Goal: Task Accomplishment & Management: Manage account settings

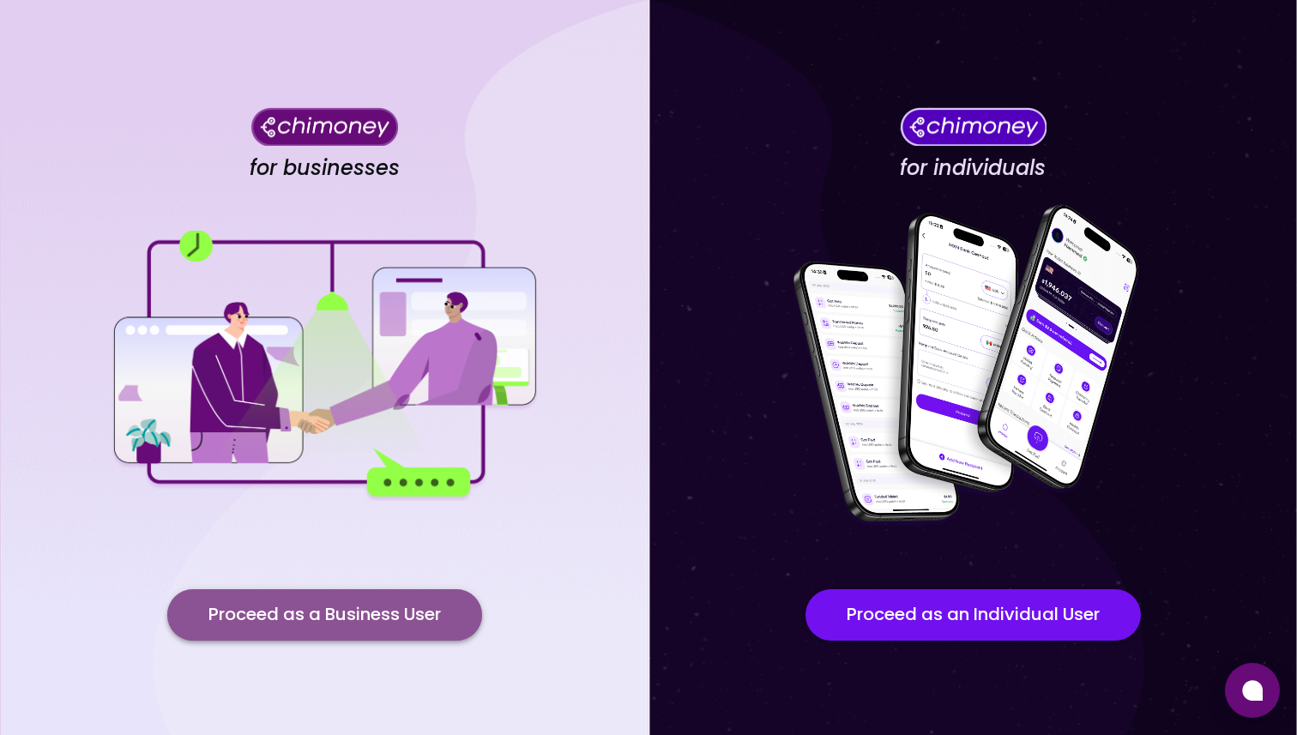
click at [255, 630] on button "Proceed as a Business User" at bounding box center [324, 614] width 315 height 51
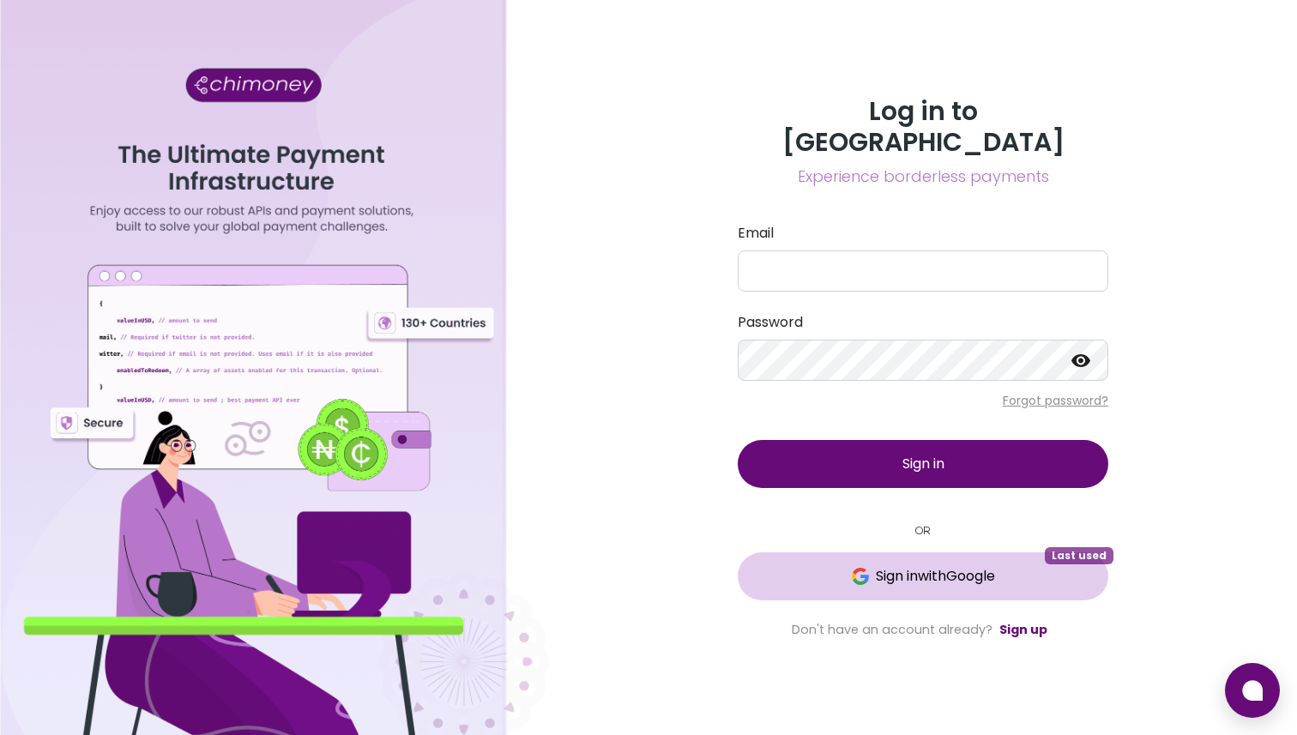
click at [931, 566] on span "Sign in with Google" at bounding box center [935, 576] width 119 height 21
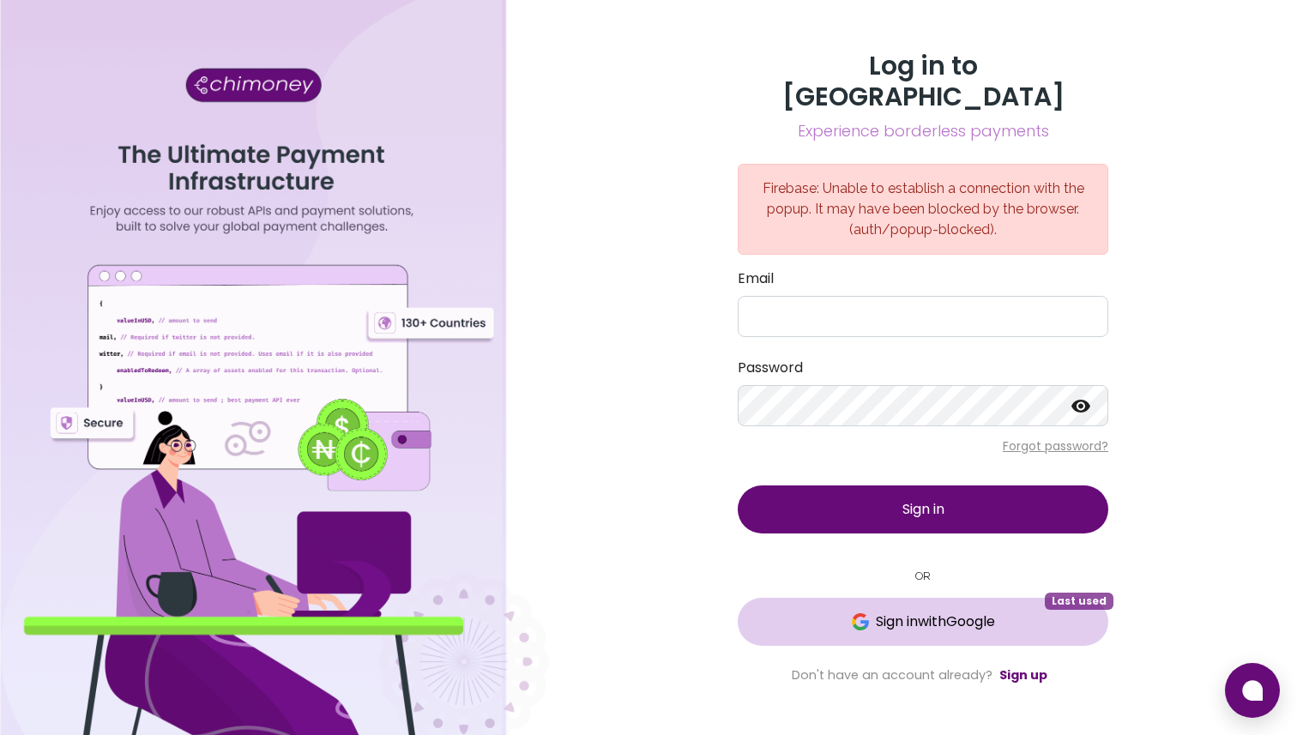
click at [966, 612] on span "Sign in with Google" at bounding box center [935, 622] width 119 height 21
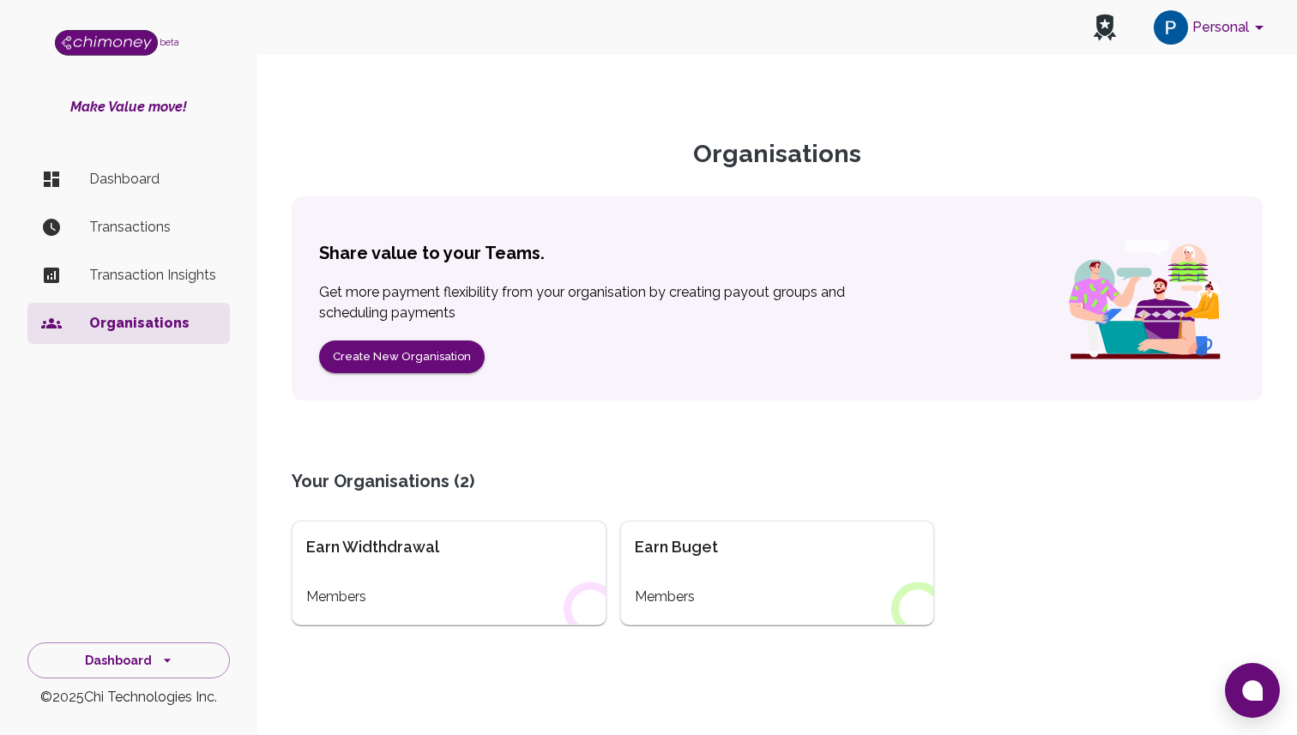
click at [117, 185] on p "Dashboard" at bounding box center [152, 179] width 127 height 21
